Goal: Information Seeking & Learning: Learn about a topic

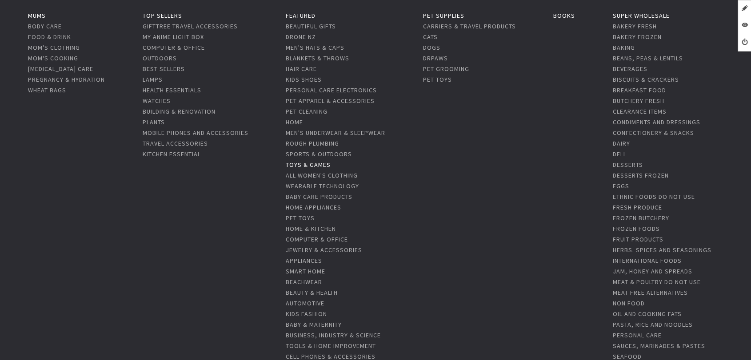
scroll to position [247, 0]
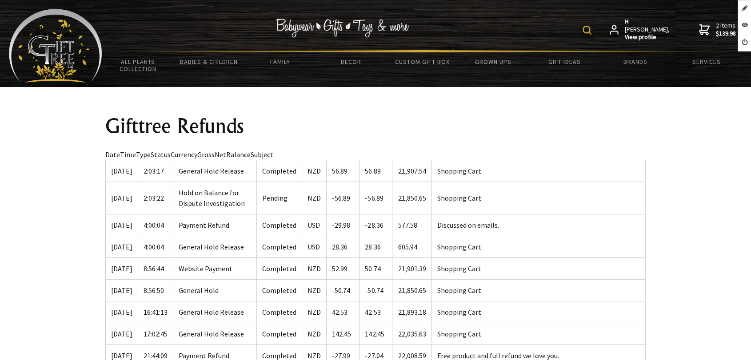
click at [138, 219] on td "8/01/2025" at bounding box center [122, 225] width 32 height 22
click at [136, 164] on td "8/01/2025" at bounding box center [122, 171] width 32 height 22
drag, startPoint x: 264, startPoint y: 154, endPoint x: 174, endPoint y: 154, distance: 89.8
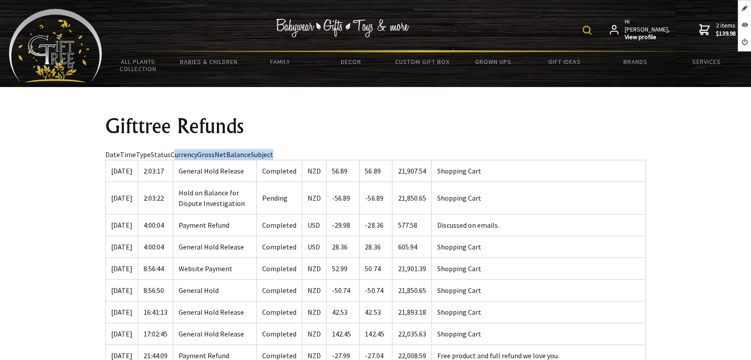
drag, startPoint x: 270, startPoint y: 153, endPoint x: 170, endPoint y: 155, distance: 100.0
copy div "urrencyGrossNetBalanceSubject"
drag, startPoint x: 228, startPoint y: 154, endPoint x: 168, endPoint y: 157, distance: 60.1
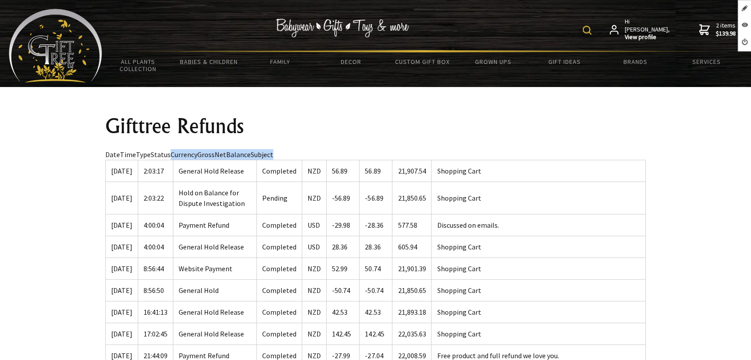
drag, startPoint x: 105, startPoint y: 168, endPoint x: 103, endPoint y: 159, distance: 9.7
click at [106, 166] on td "8/01/2025" at bounding box center [122, 171] width 32 height 22
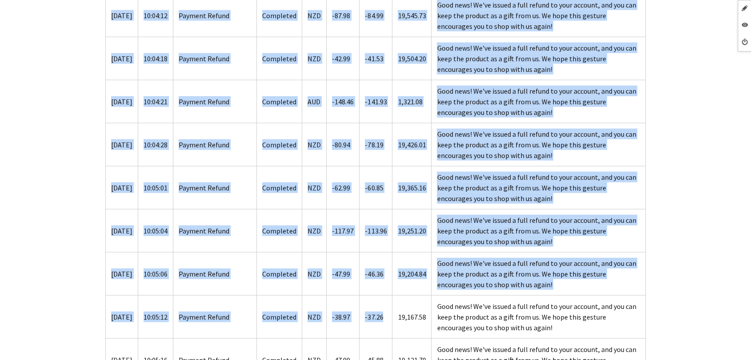
scroll to position [2074, 0]
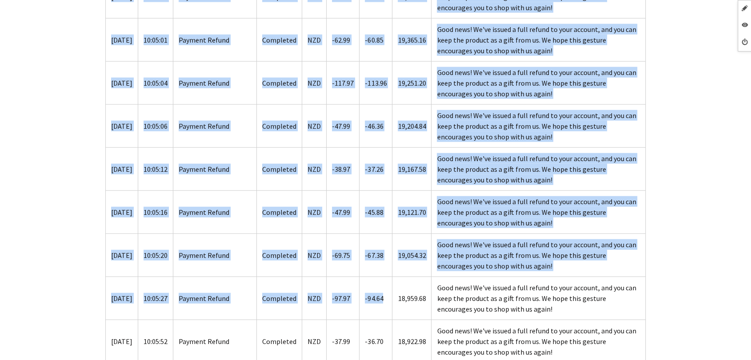
drag, startPoint x: 106, startPoint y: 156, endPoint x: 385, endPoint y: 290, distance: 309.1
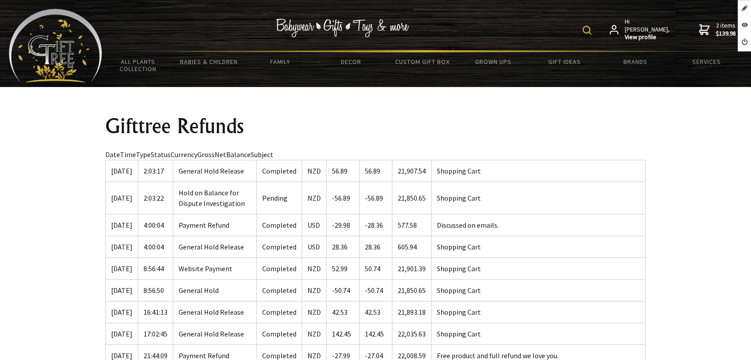
scroll to position [1185, 0]
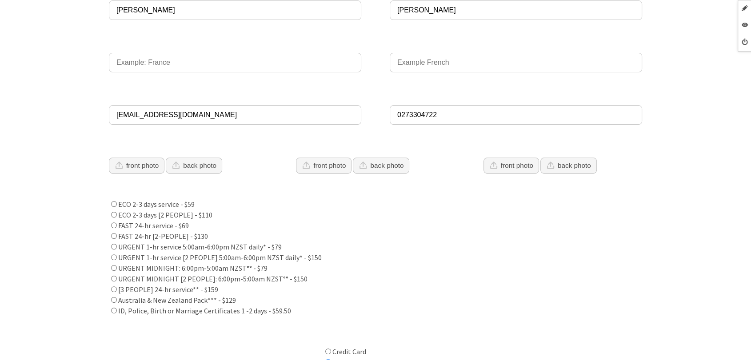
scroll to position [153, 0]
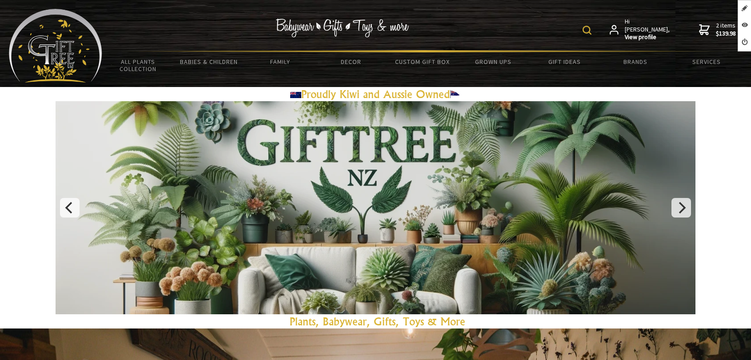
scroll to position [49, 0]
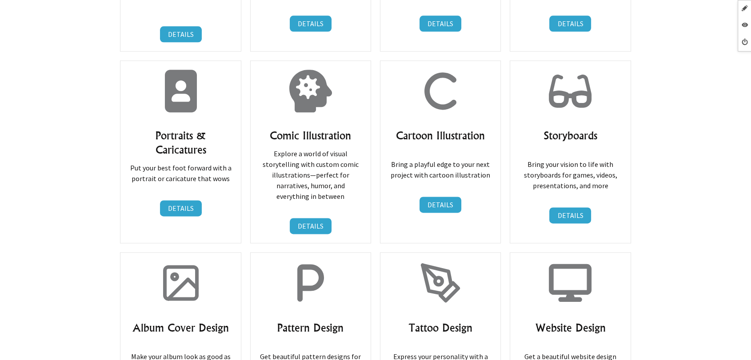
scroll to position [1135, 0]
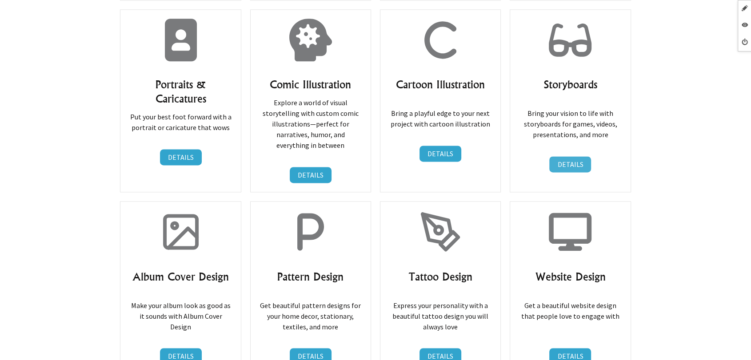
click at [565, 156] on link "DETAILS" at bounding box center [570, 164] width 42 height 16
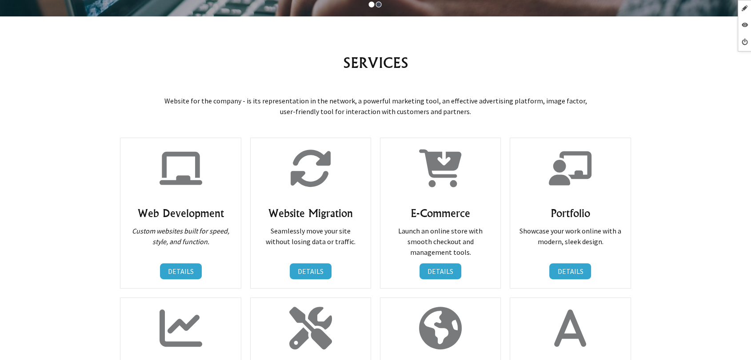
scroll to position [444, 0]
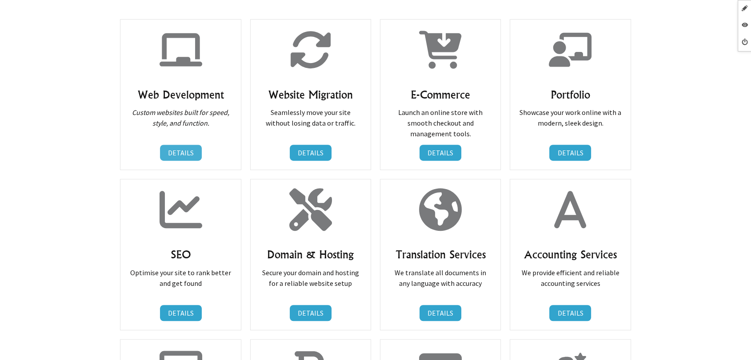
click at [181, 152] on link "DETAILS" at bounding box center [181, 153] width 42 height 16
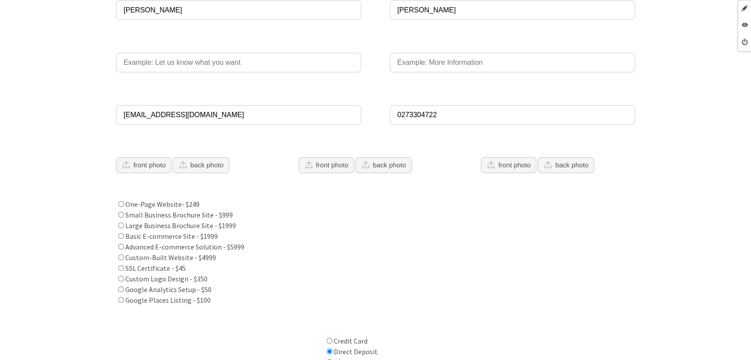
scroll to position [247, 0]
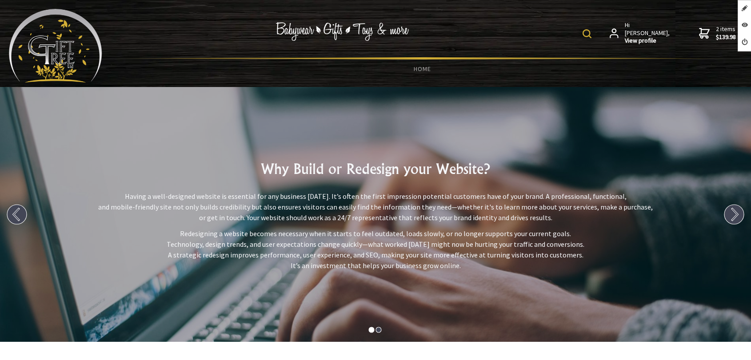
scroll to position [444, 0]
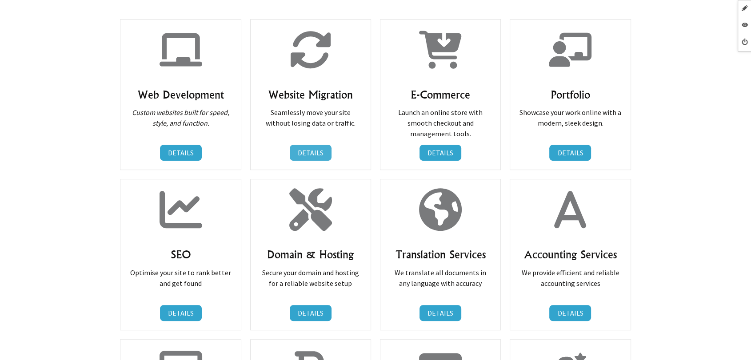
click at [309, 149] on link "DETAILS" at bounding box center [311, 153] width 42 height 16
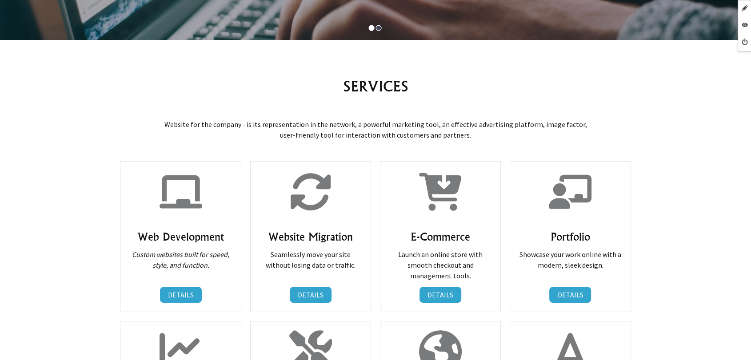
scroll to position [296, 0]
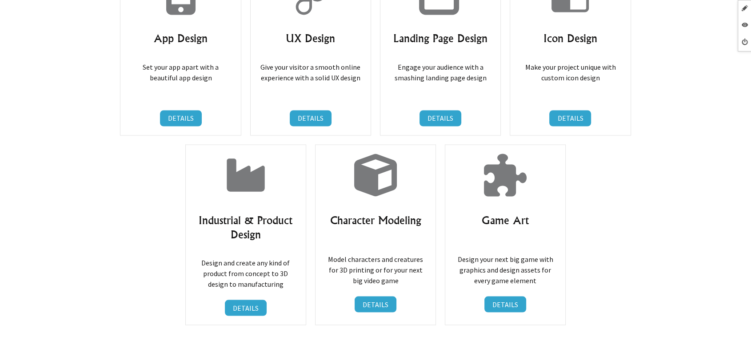
scroll to position [1728, 0]
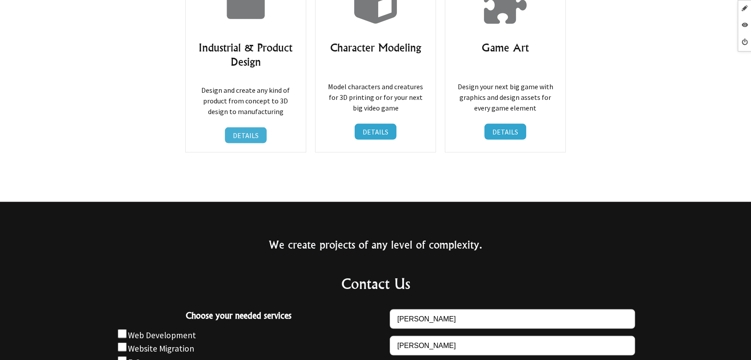
click at [231, 128] on link "DETAILS" at bounding box center [246, 136] width 42 height 16
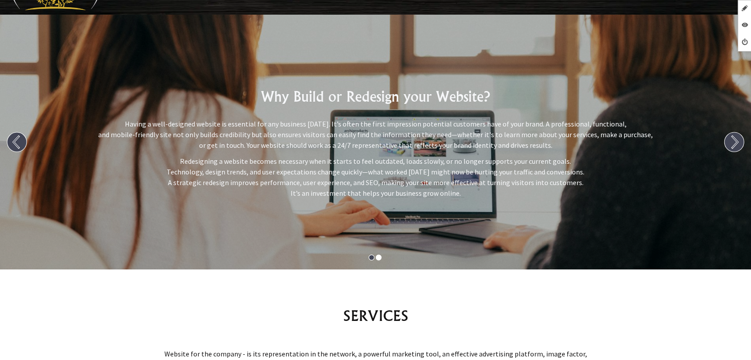
scroll to position [197, 0]
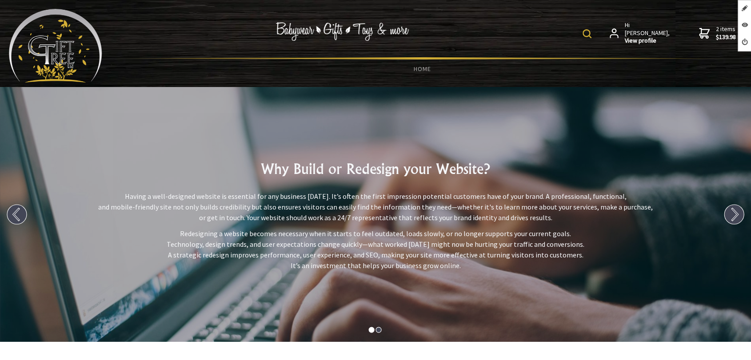
drag, startPoint x: 80, startPoint y: 45, endPoint x: 115, endPoint y: 47, distance: 34.3
click at [80, 45] on img at bounding box center [55, 46] width 93 height 74
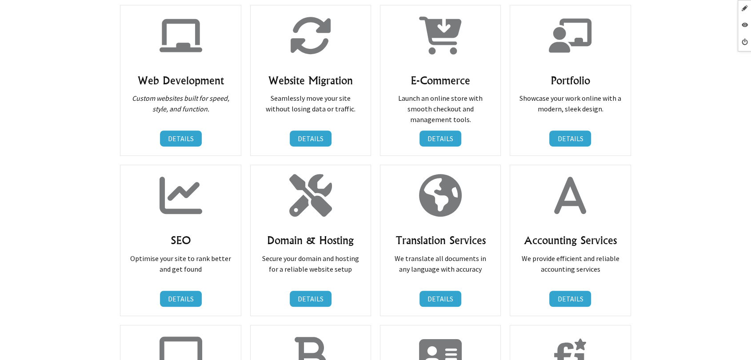
scroll to position [691, 0]
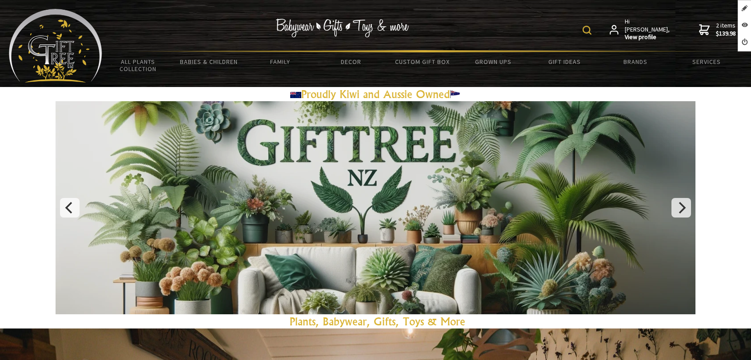
scroll to position [395, 0]
